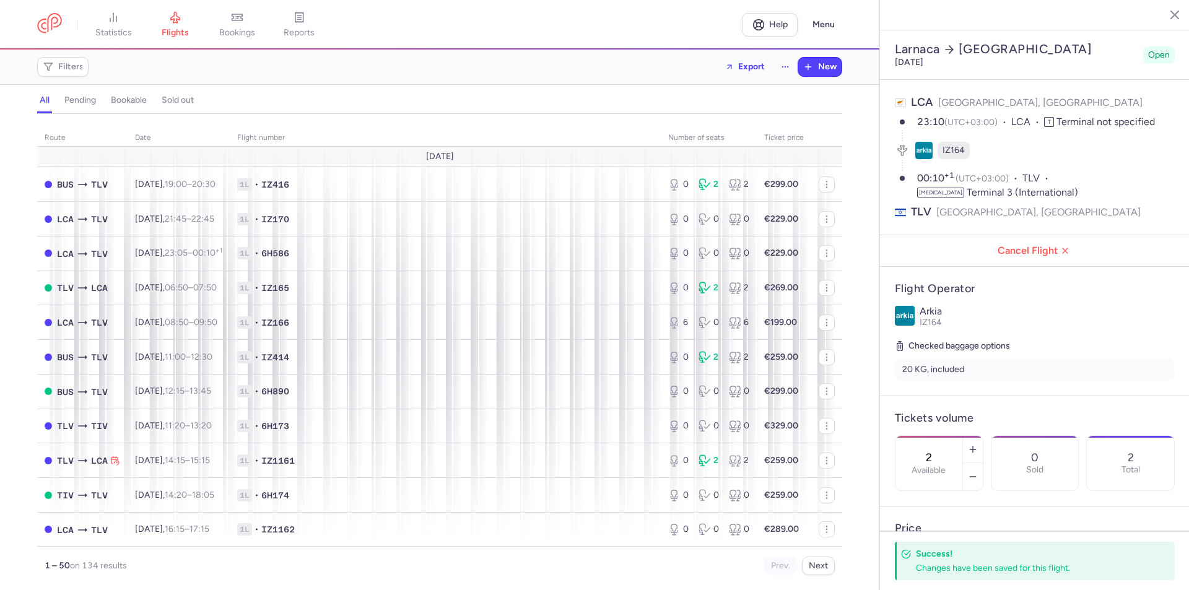
select select "hours"
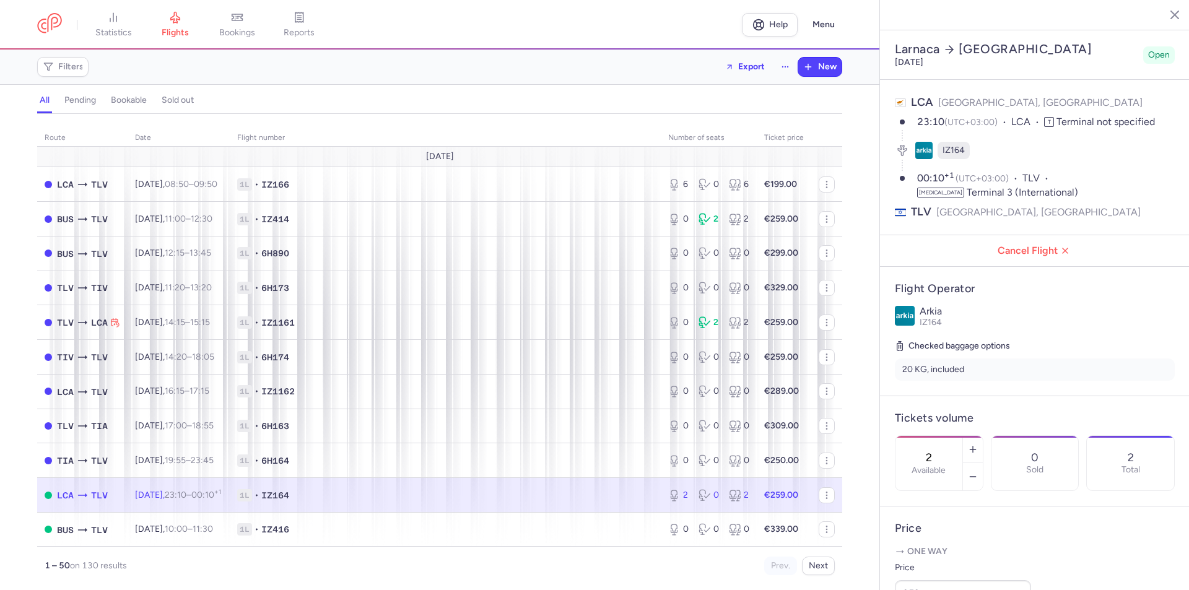
select select "hours"
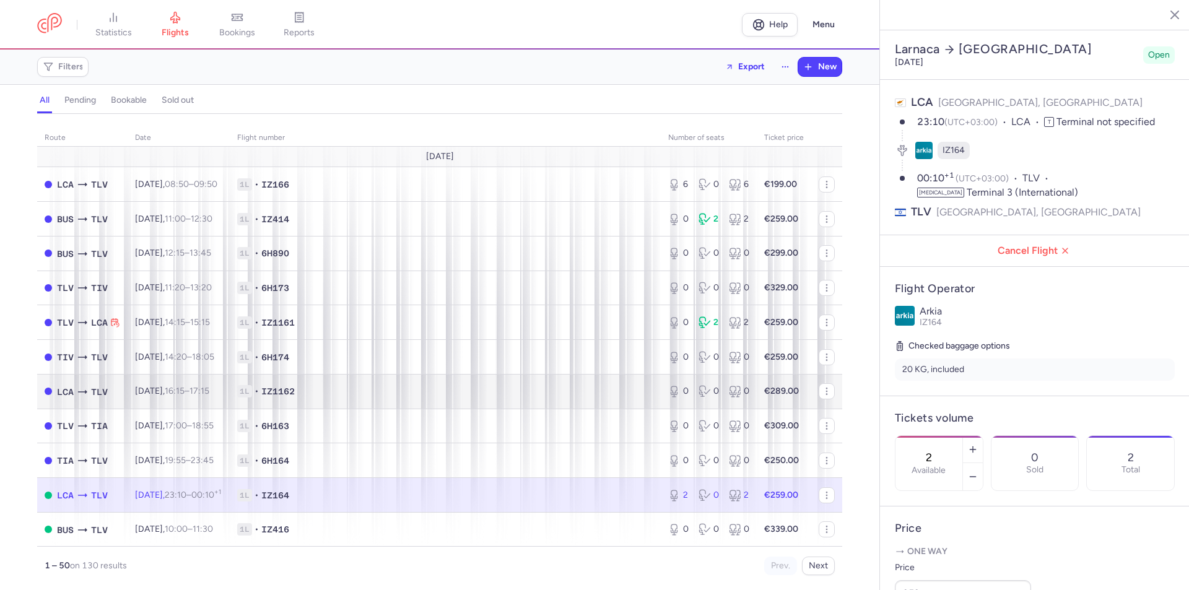
scroll to position [186, 0]
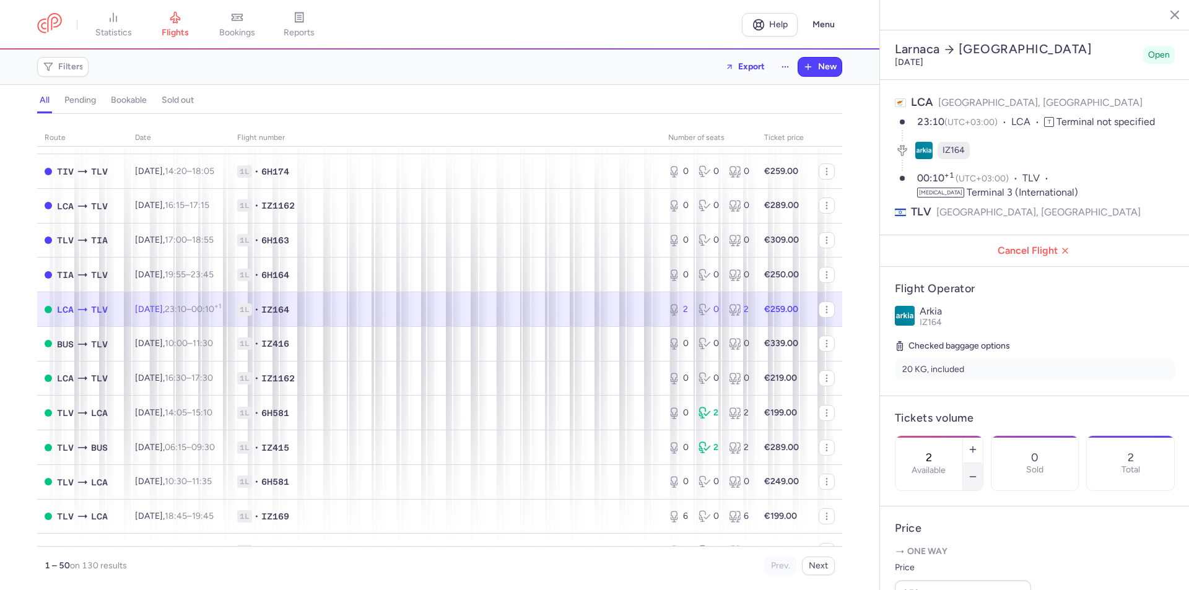
click at [978, 472] on icon "button" at bounding box center [973, 477] width 10 height 10
type input "0"
click at [943, 559] on button "Save changes" at bounding box center [936, 566] width 82 height 27
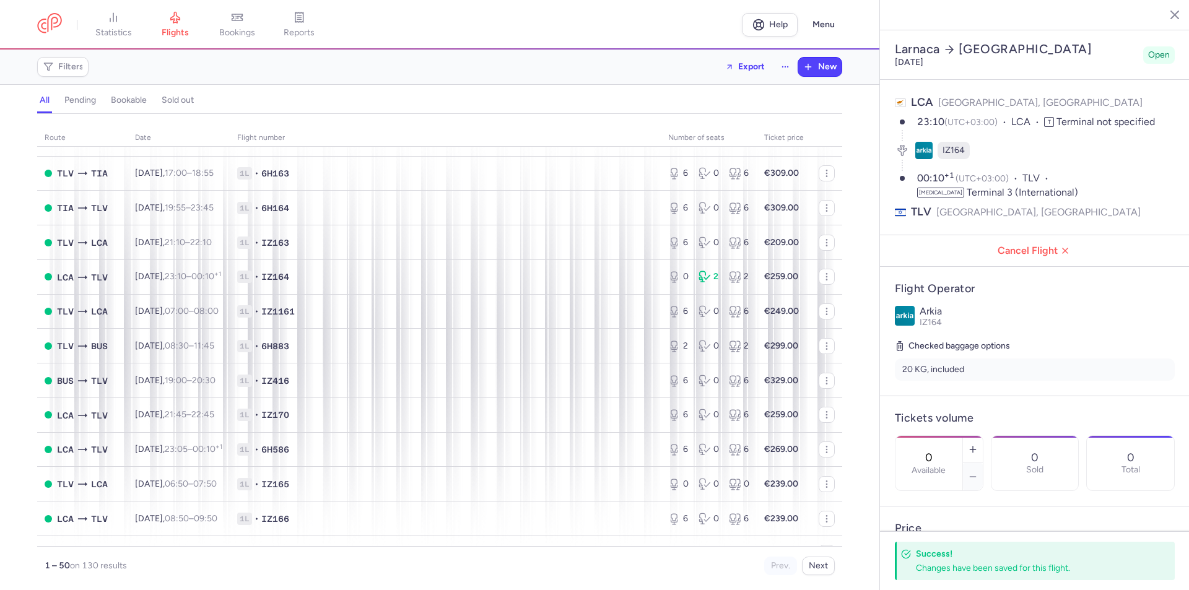
scroll to position [1115, 0]
click at [821, 567] on button "Next" at bounding box center [818, 566] width 33 height 19
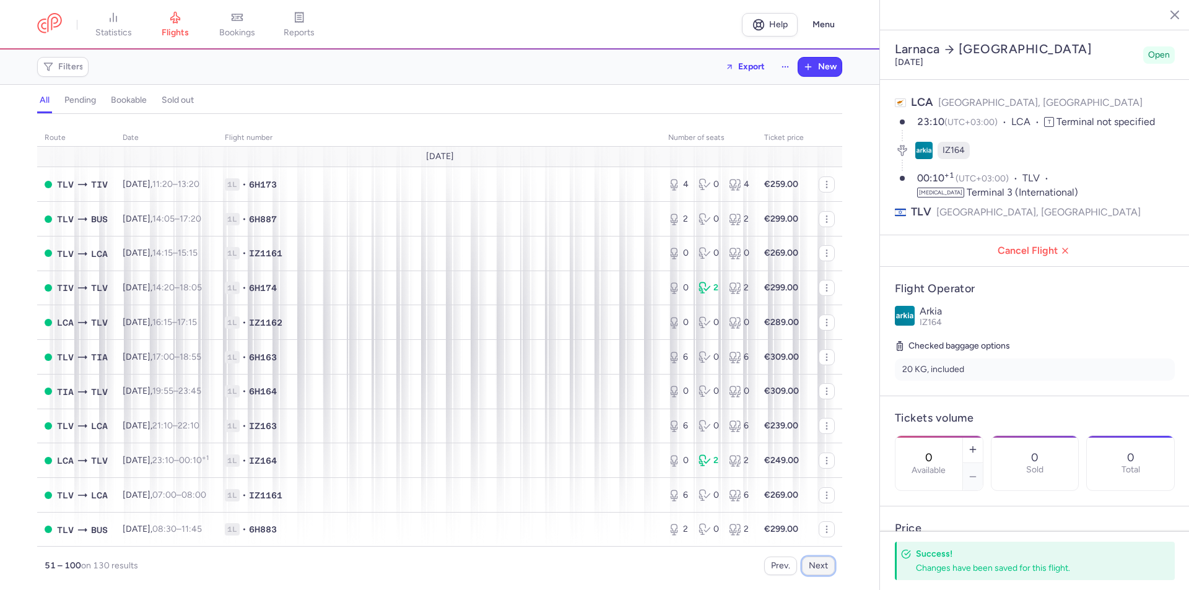
click at [821, 567] on button "Next" at bounding box center [818, 566] width 33 height 19
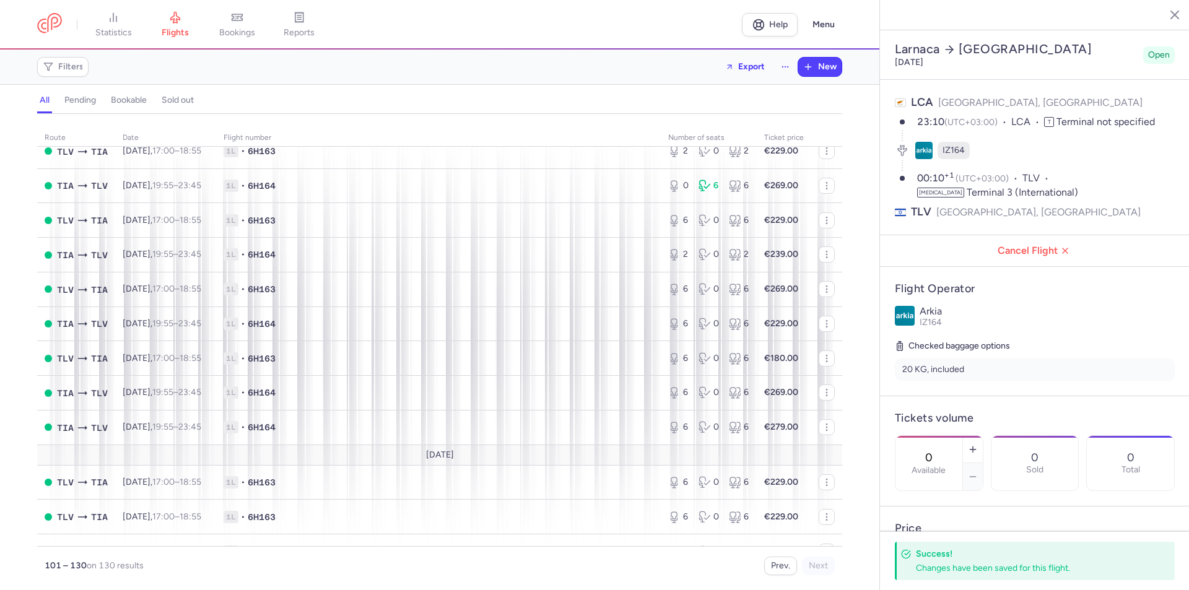
scroll to position [372, 0]
